Goal: Task Accomplishment & Management: Use online tool/utility

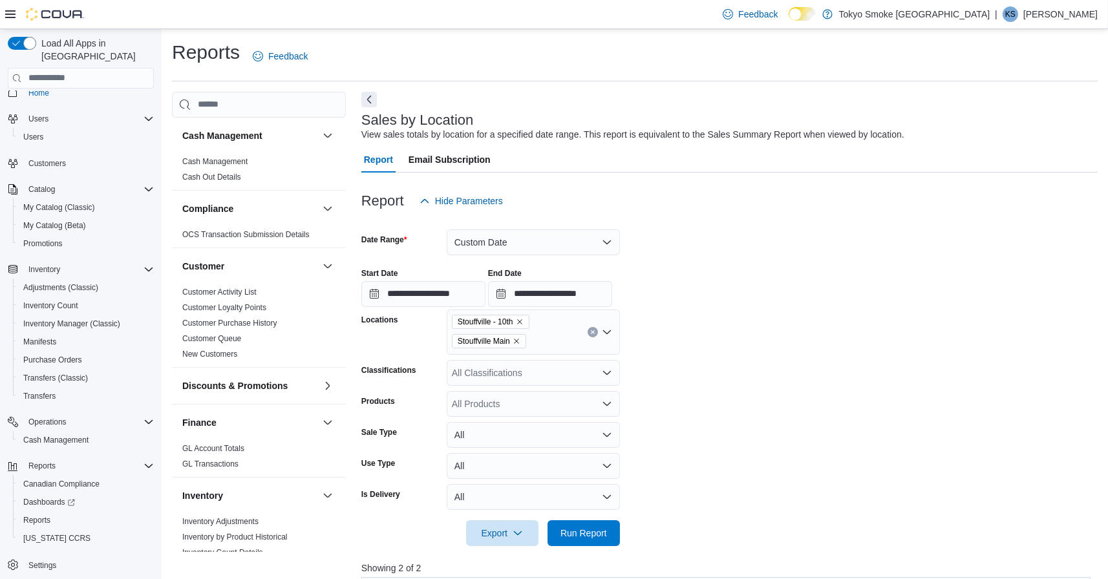
click at [522, 250] on button "Custom Date" at bounding box center [533, 242] width 173 height 26
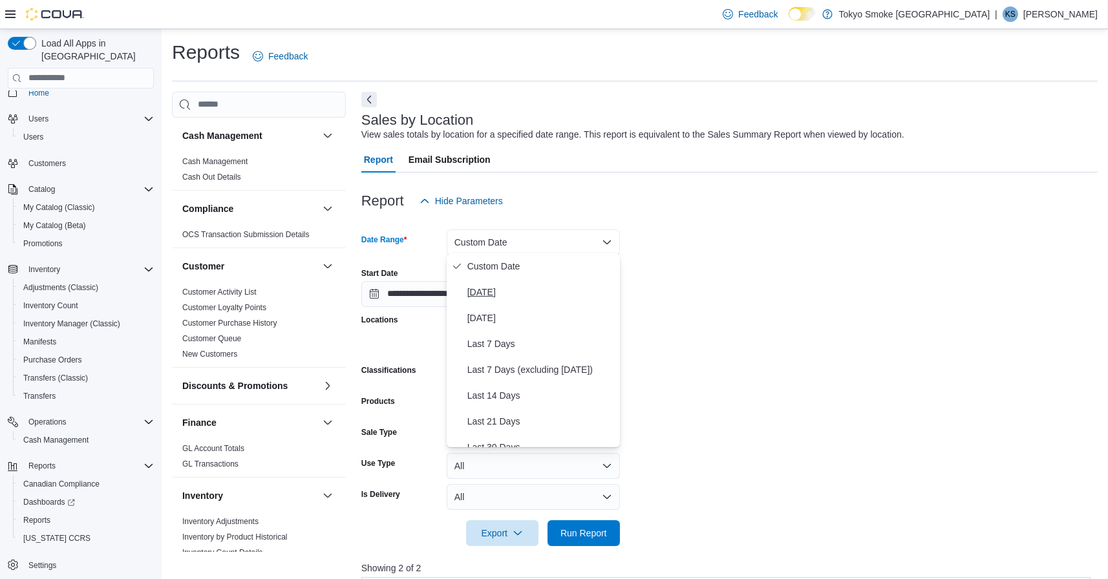
click at [520, 293] on span "[DATE]" at bounding box center [540, 292] width 147 height 16
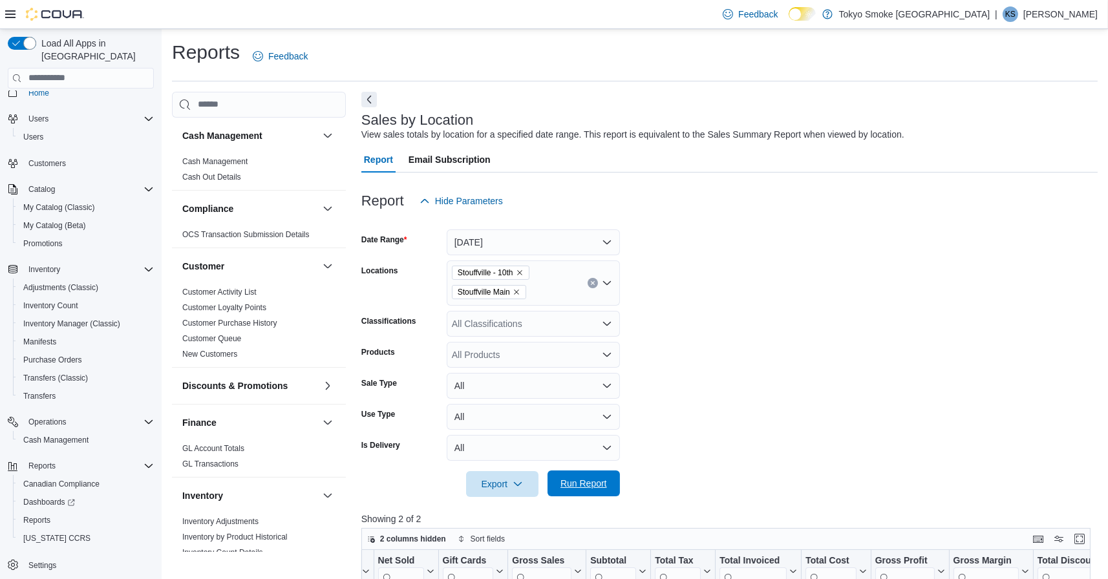
click at [572, 477] on span "Run Report" at bounding box center [583, 483] width 47 height 13
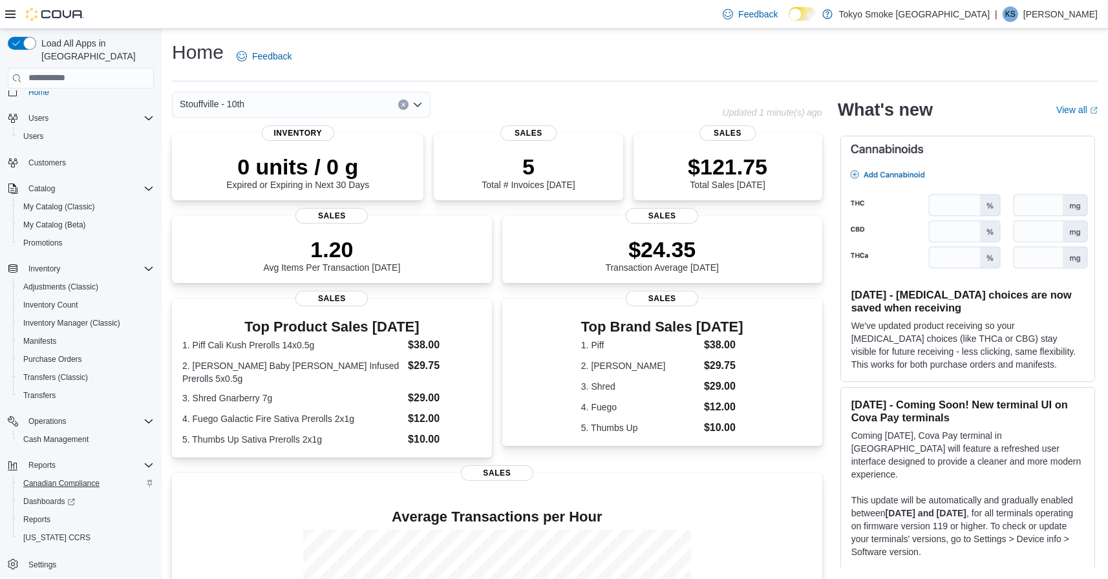
scroll to position [13, 0]
click at [50, 515] on span "Reports" at bounding box center [36, 520] width 27 height 10
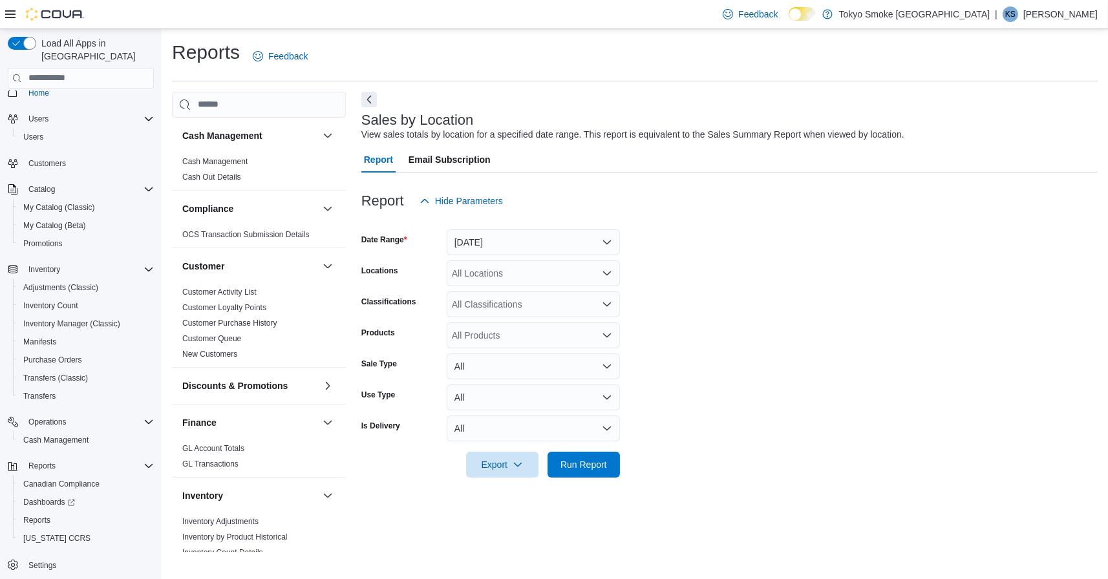
click at [506, 240] on button "[DATE]" at bounding box center [533, 242] width 173 height 26
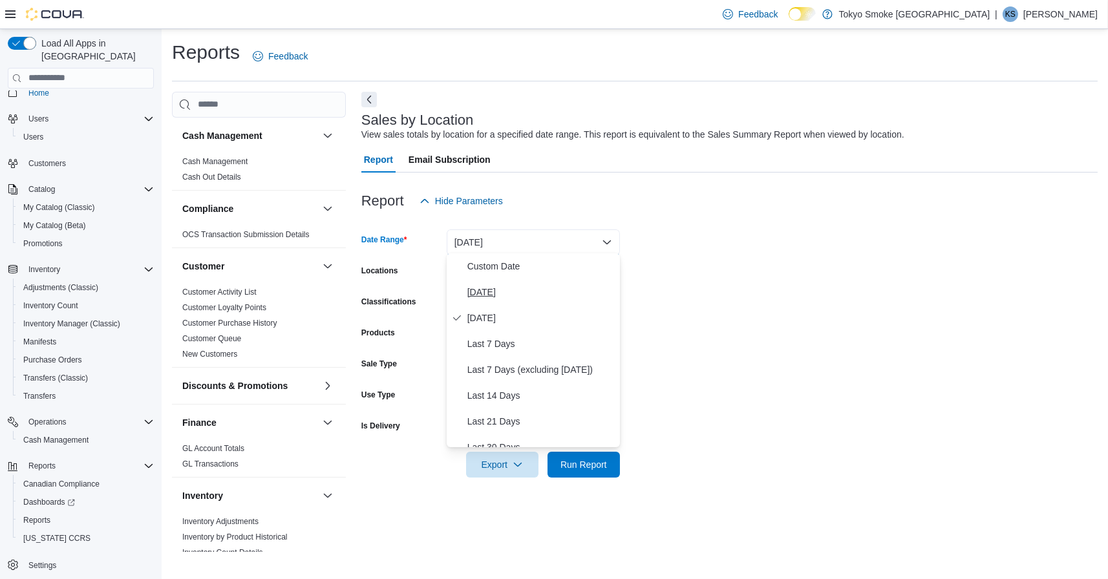
click at [506, 288] on span "[DATE]" at bounding box center [540, 292] width 147 height 16
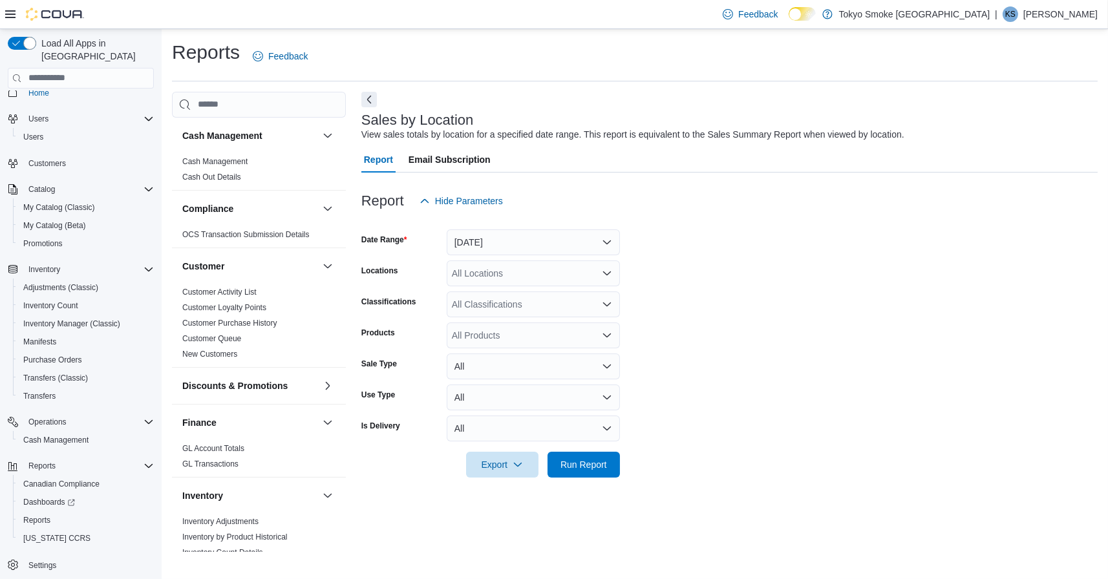
click at [493, 275] on div "All Locations" at bounding box center [533, 273] width 173 height 26
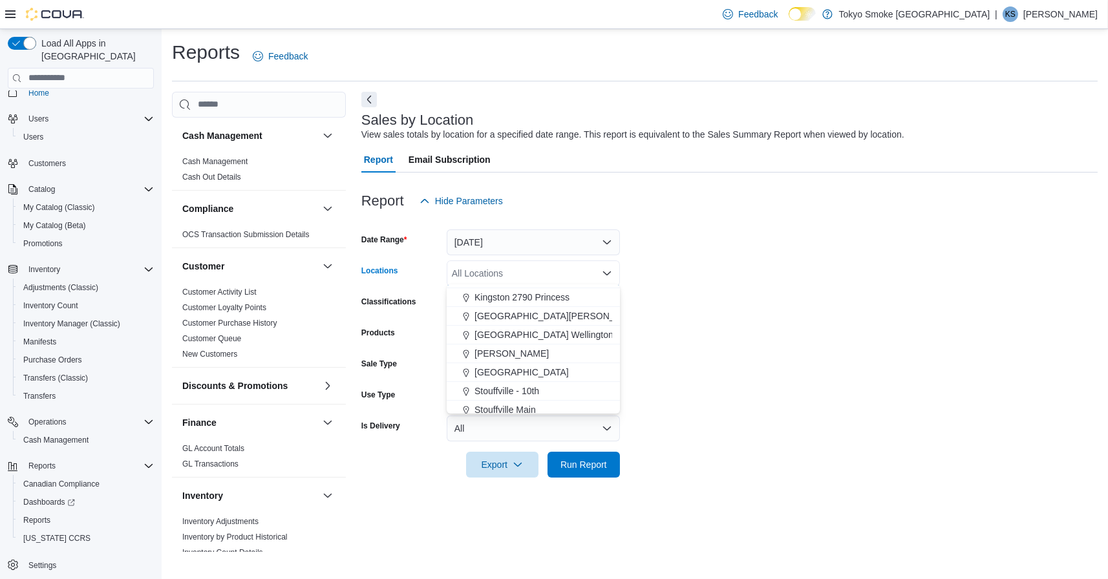
scroll to position [220, 0]
click at [502, 359] on span "Stouffville - 10th" at bounding box center [506, 354] width 65 height 13
click at [502, 359] on span "Stouffville Main" at bounding box center [504, 354] width 61 height 13
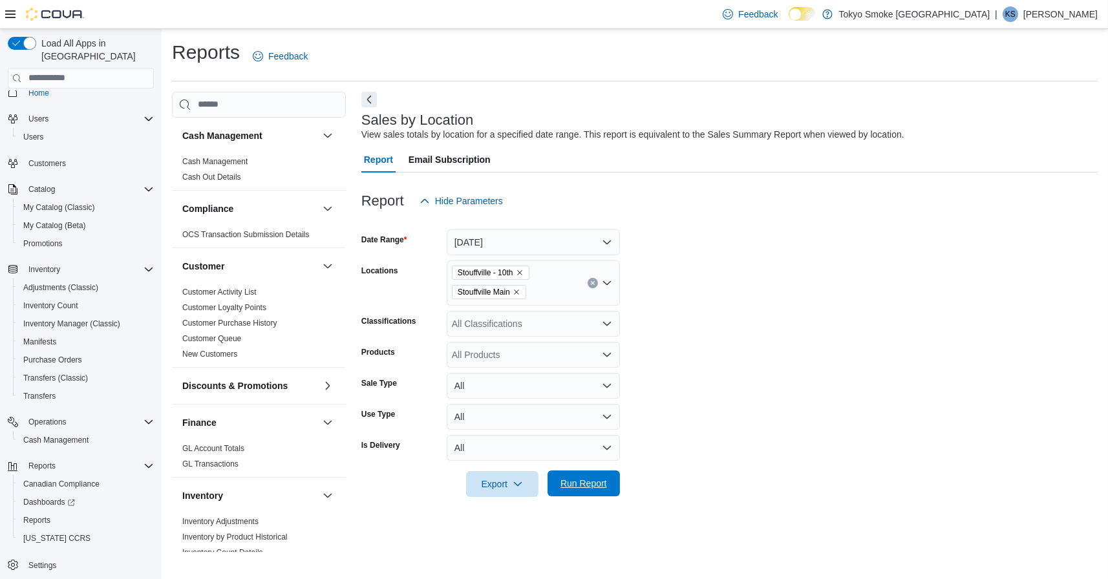
click at [570, 471] on span "Run Report" at bounding box center [583, 484] width 57 height 26
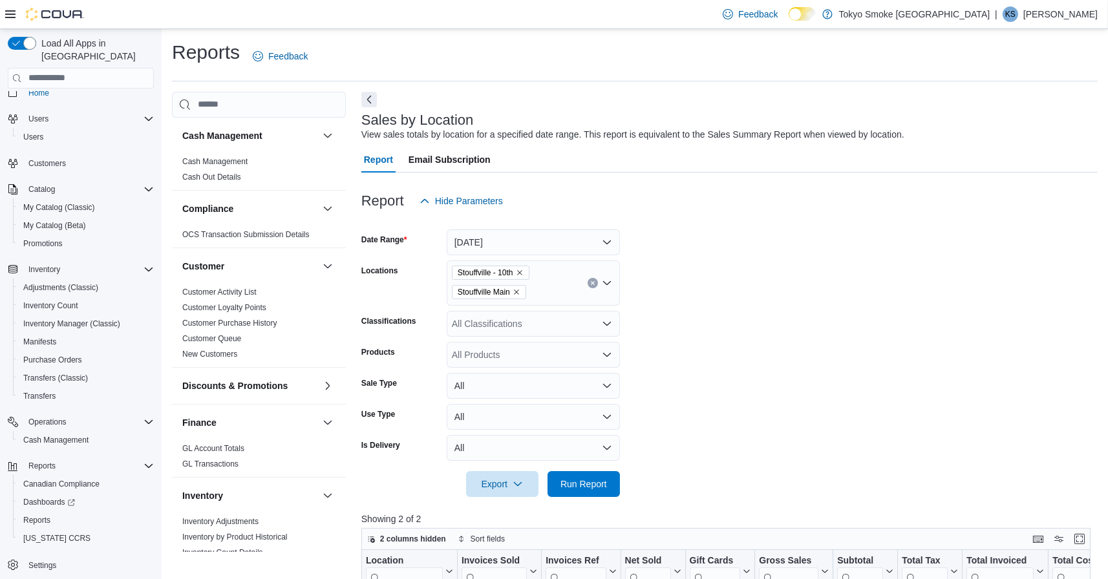
scroll to position [-1, 0]
click at [518, 242] on button "[DATE]" at bounding box center [533, 242] width 173 height 26
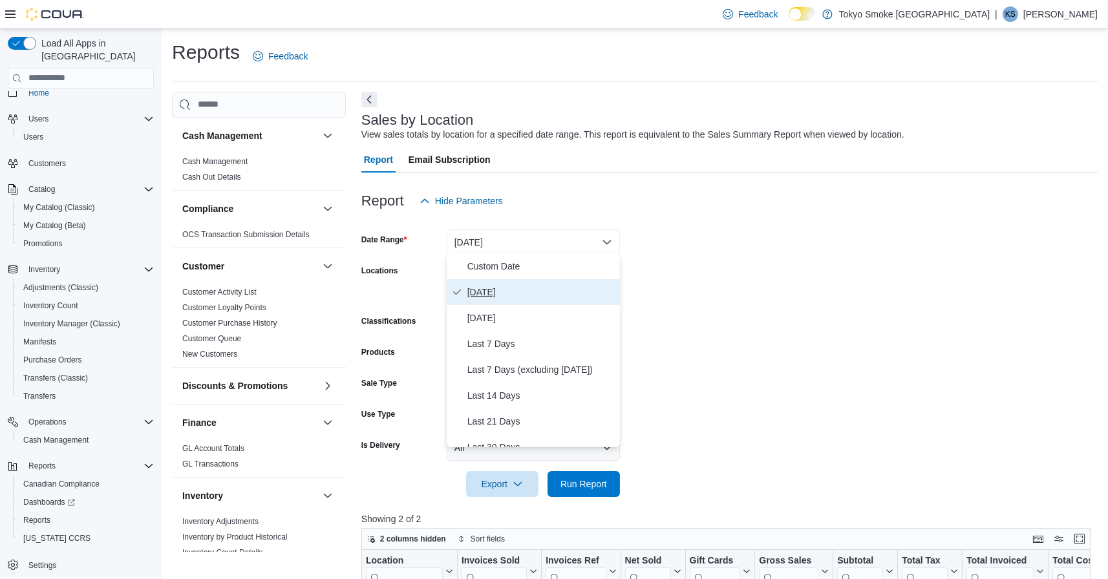
scroll to position [0, 0]
click at [516, 270] on span "Custom Date" at bounding box center [540, 267] width 147 height 16
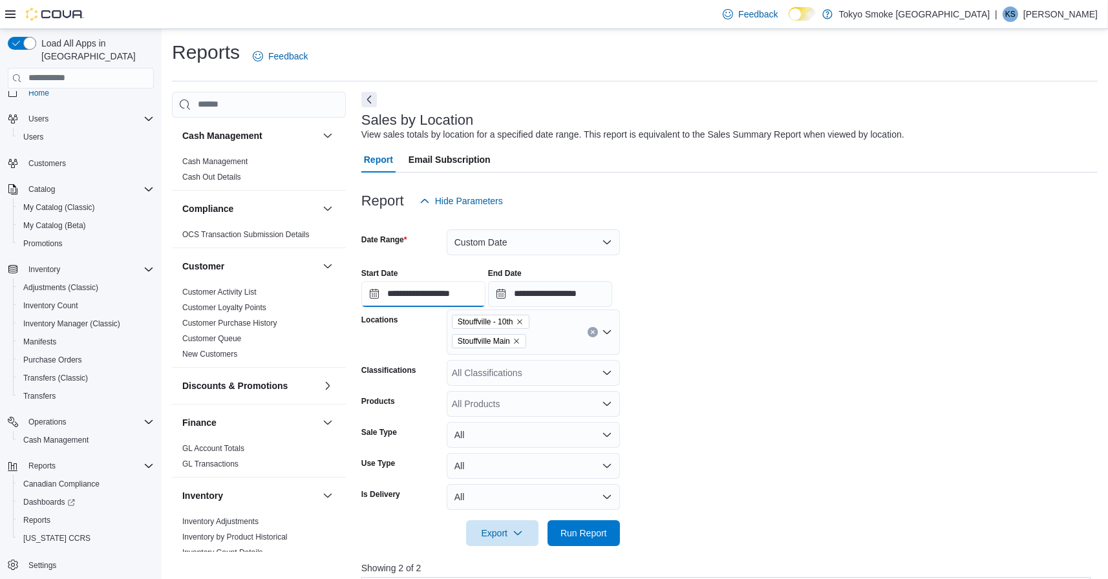
click at [485, 299] on input "**********" at bounding box center [423, 294] width 124 height 26
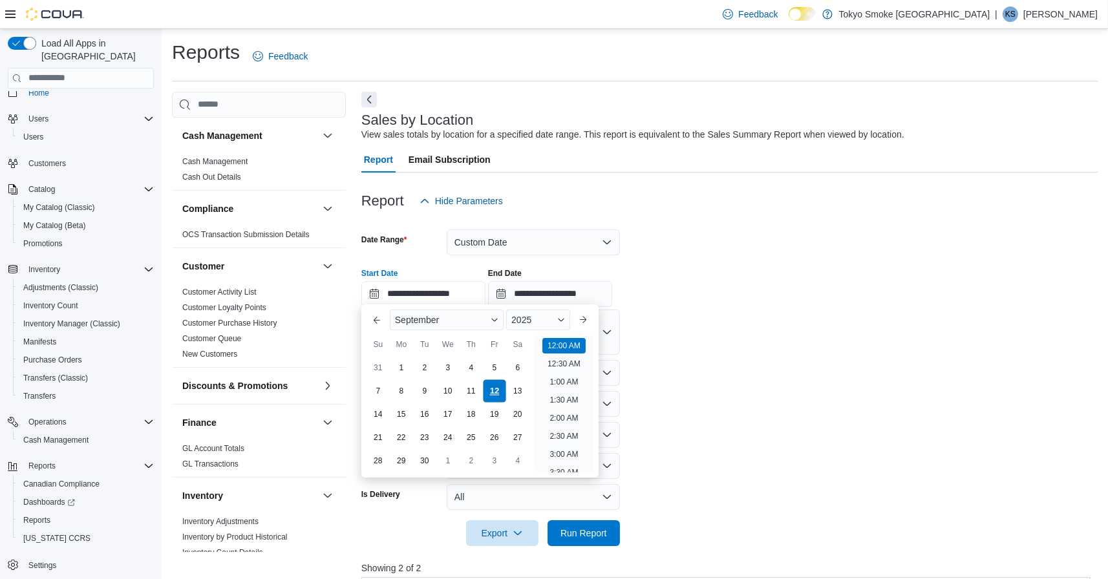
scroll to position [39, 0]
click at [377, 312] on button "Previous Month" at bounding box center [376, 320] width 21 height 21
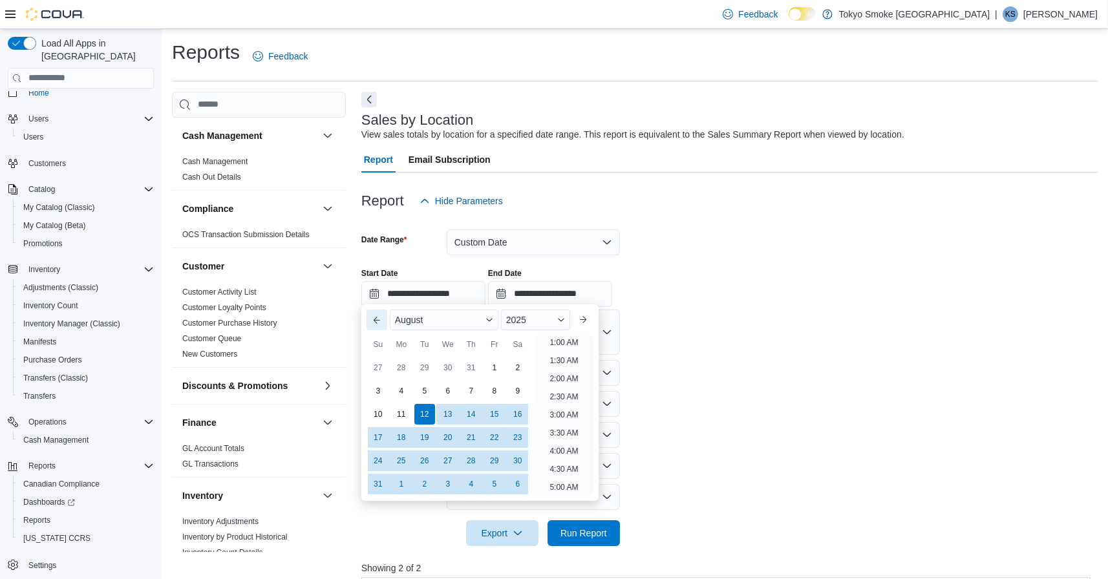
scroll to position [2, 0]
click at [377, 312] on button "Previous Month" at bounding box center [376, 320] width 21 height 21
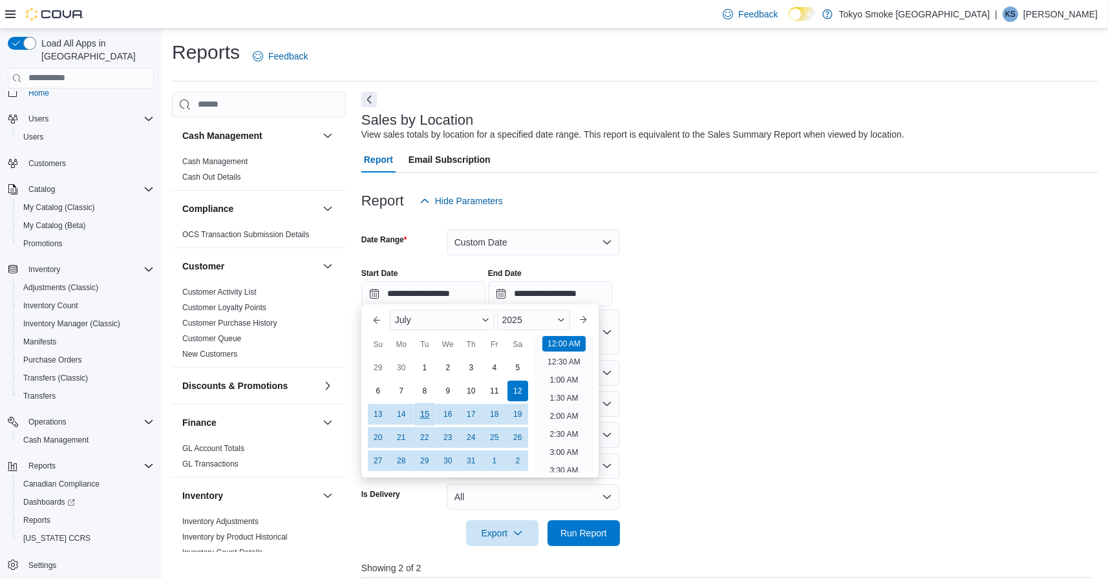
click at [421, 419] on div "15" at bounding box center [424, 414] width 23 height 23
type input "**********"
click at [588, 520] on span "Run Report" at bounding box center [583, 533] width 57 height 26
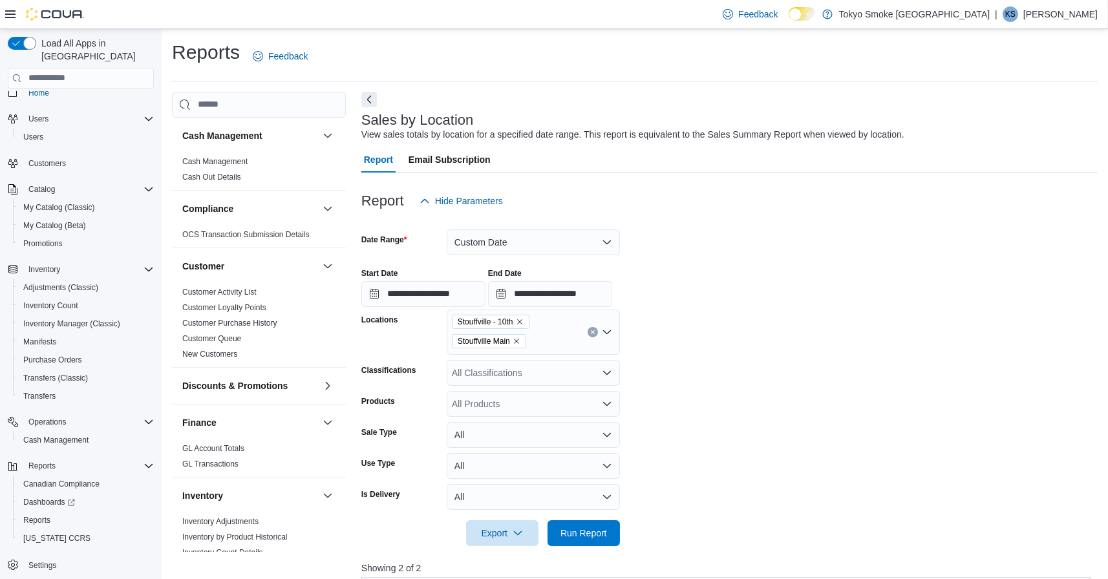
click at [548, 364] on div "All Classifications" at bounding box center [533, 373] width 173 height 26
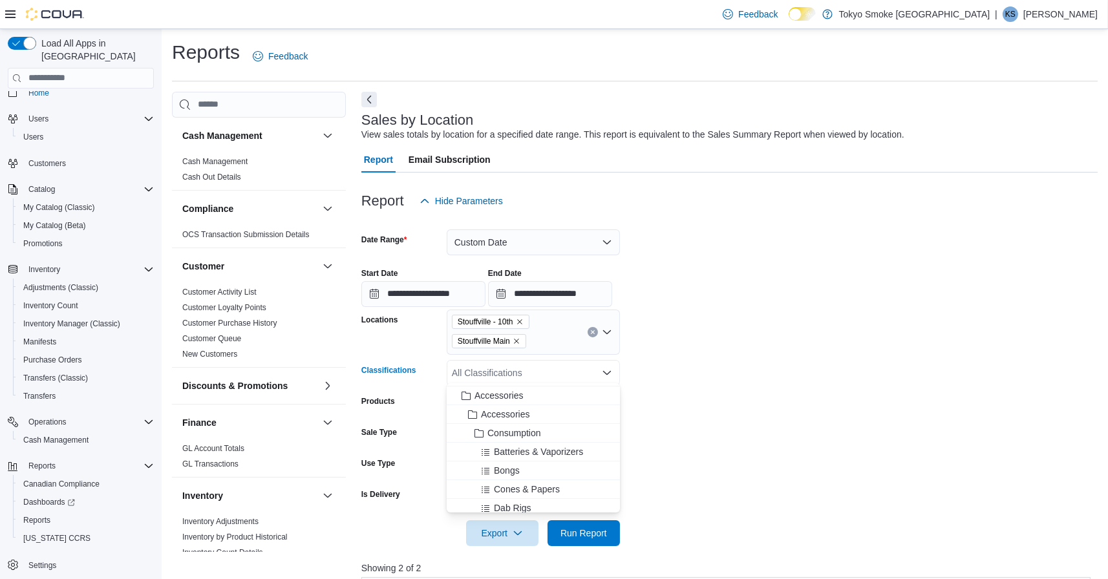
scroll to position [260, 0]
click at [500, 394] on span "Accessories" at bounding box center [498, 394] width 48 height 13
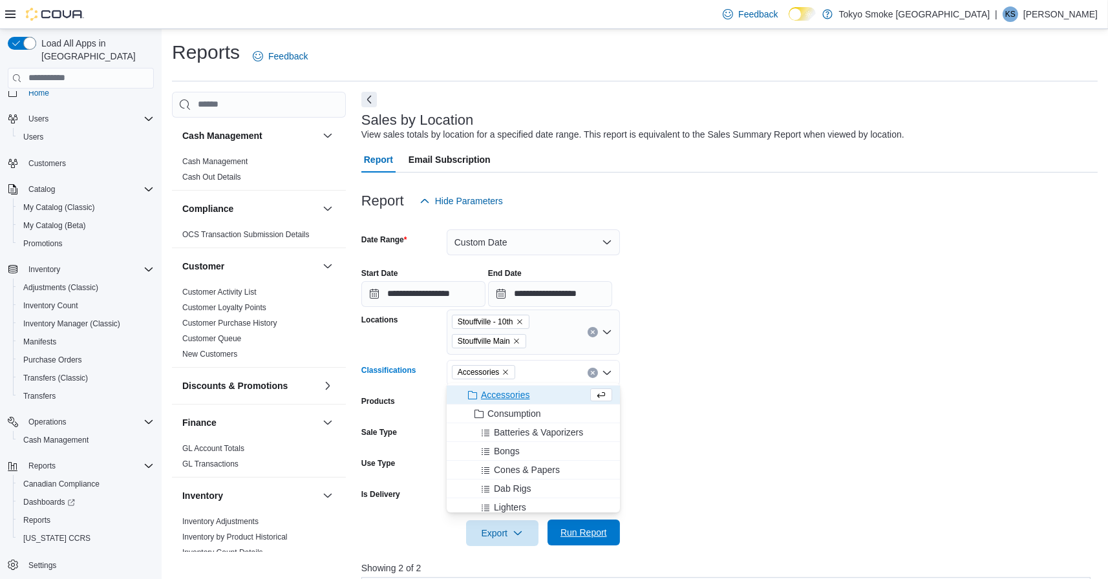
click at [578, 538] on span "Run Report" at bounding box center [583, 533] width 57 height 26
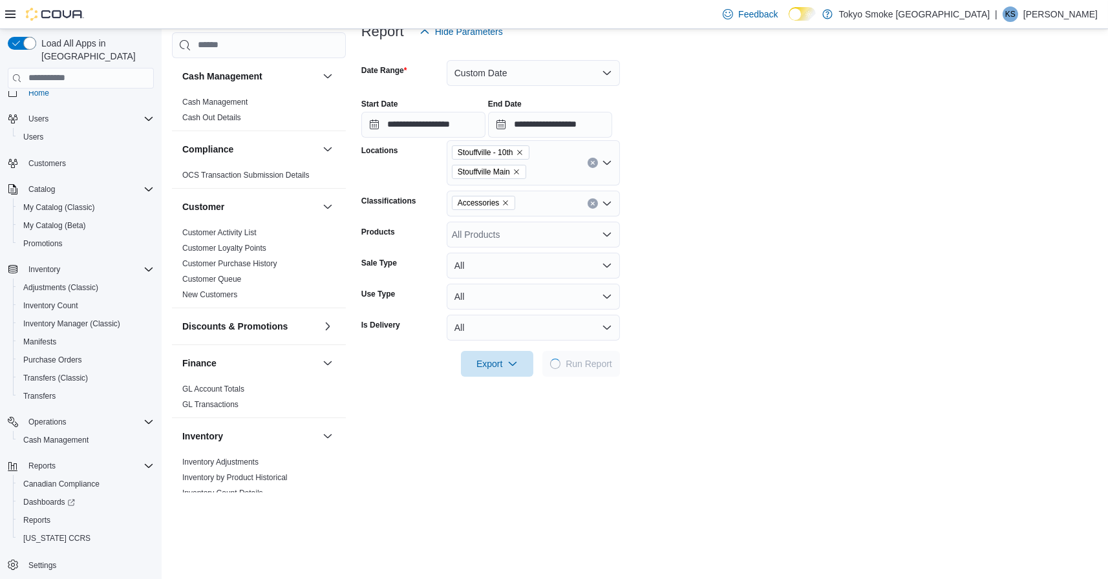
scroll to position [178, 0]
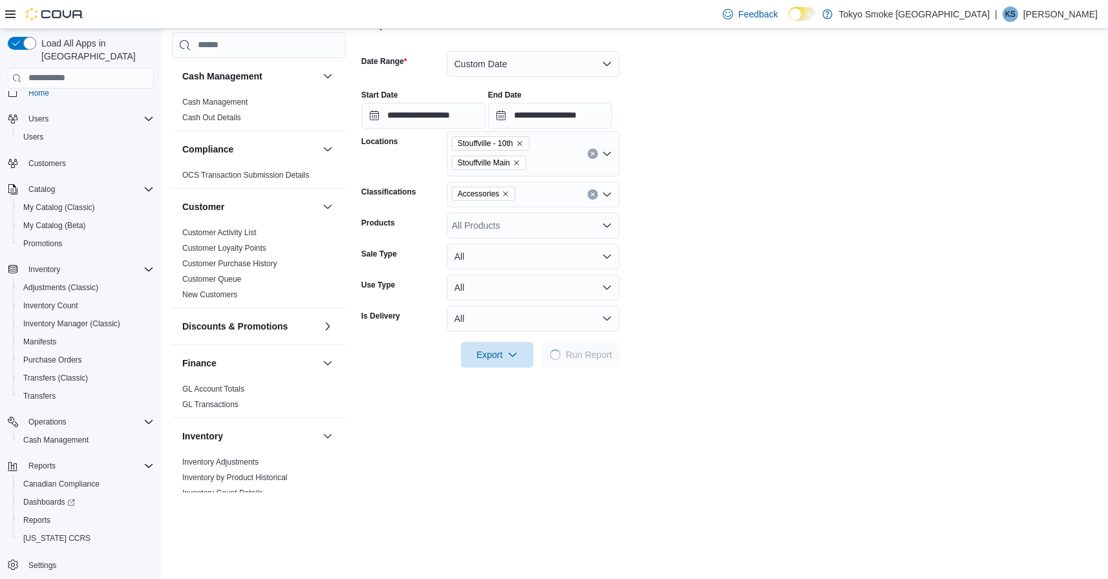
click at [578, 538] on div "**********" at bounding box center [729, 325] width 736 height 662
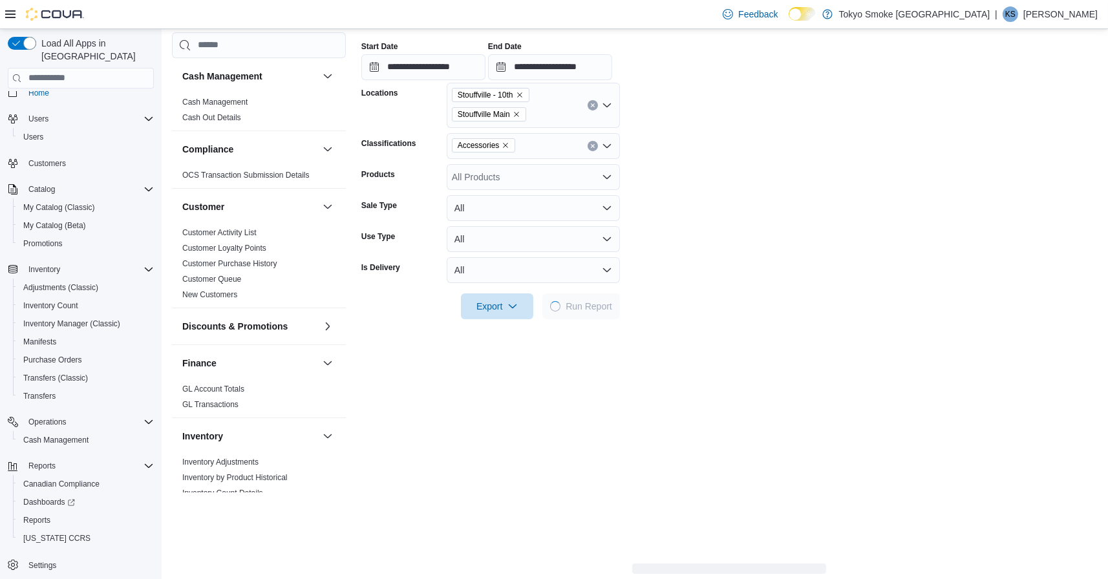
scroll to position [226, 0]
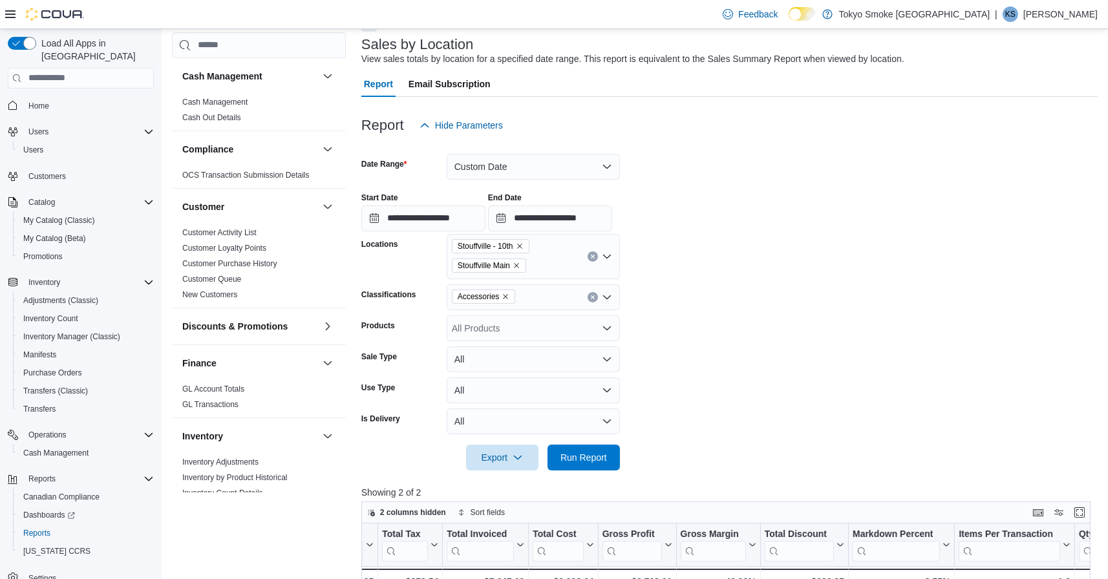
scroll to position [49, 0]
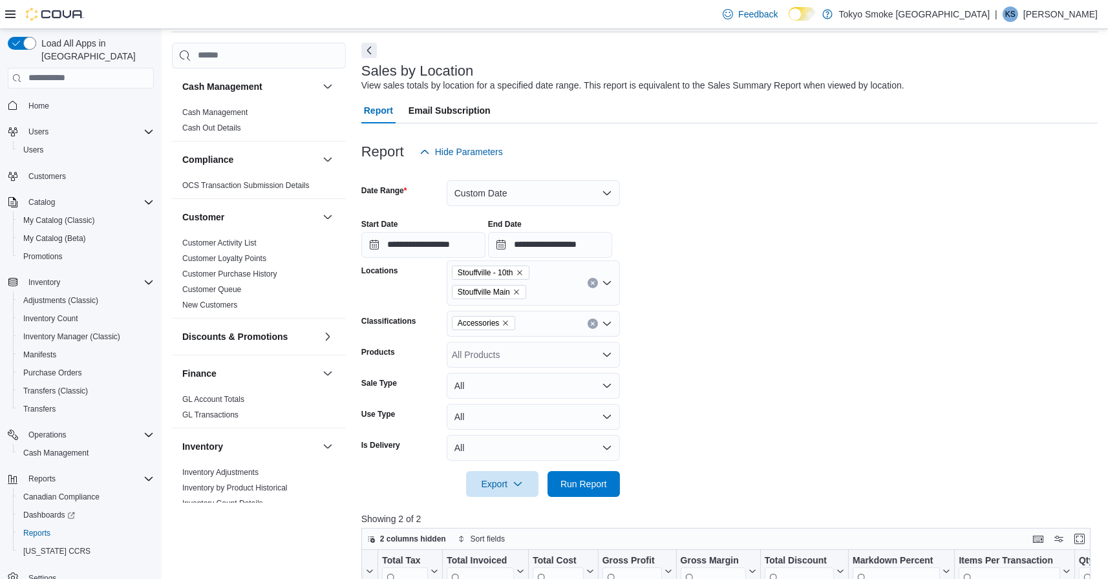
click at [511, 175] on div at bounding box center [729, 173] width 736 height 16
click at [511, 209] on div "**********" at bounding box center [729, 233] width 736 height 49
click at [513, 199] on button "Custom Date" at bounding box center [533, 193] width 173 height 26
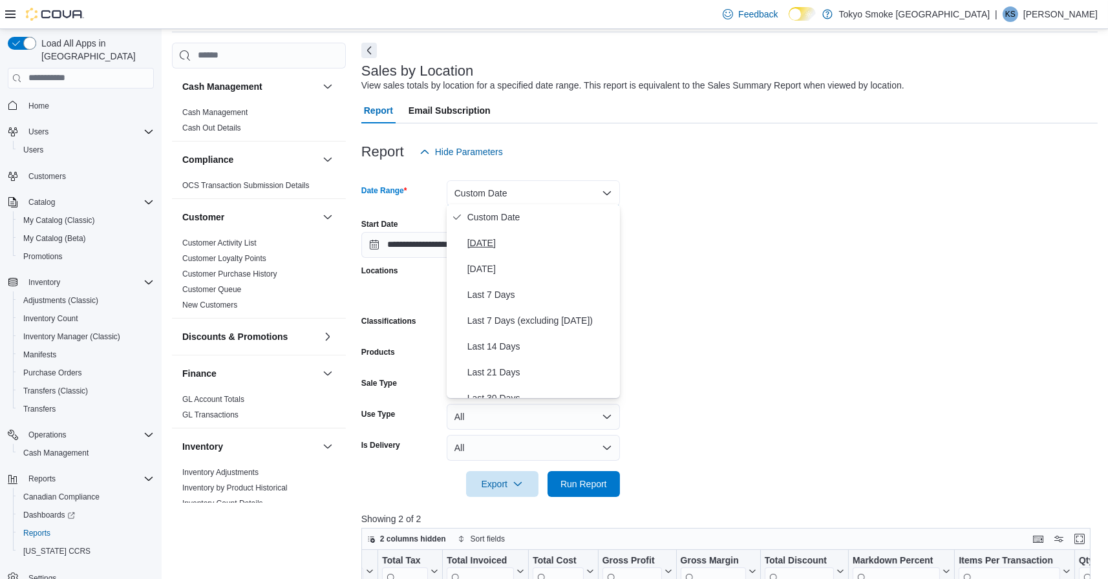
click at [513, 236] on span "[DATE]" at bounding box center [540, 243] width 147 height 16
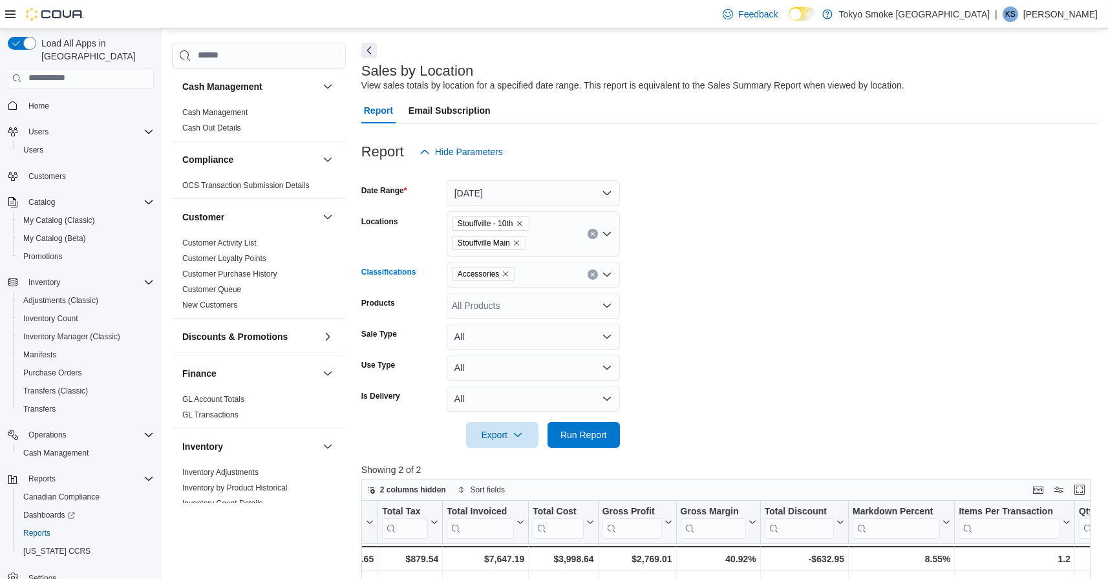
click at [507, 270] on icon "Remove Accessories from selection in this group" at bounding box center [506, 274] width 8 height 8
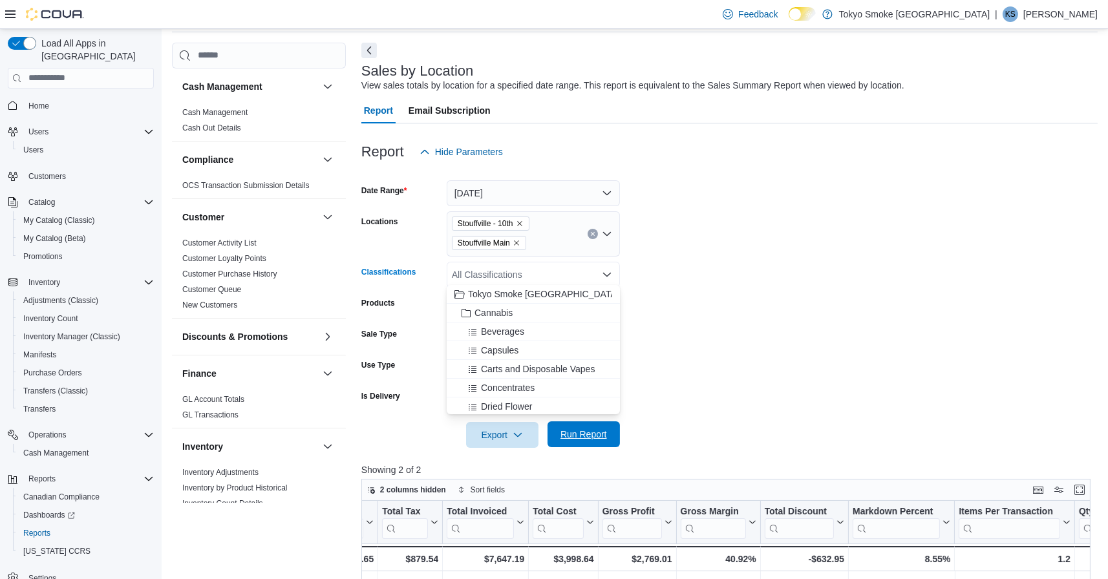
click at [573, 433] on span "Run Report" at bounding box center [583, 434] width 47 height 13
